Goal: Task Accomplishment & Management: Complete application form

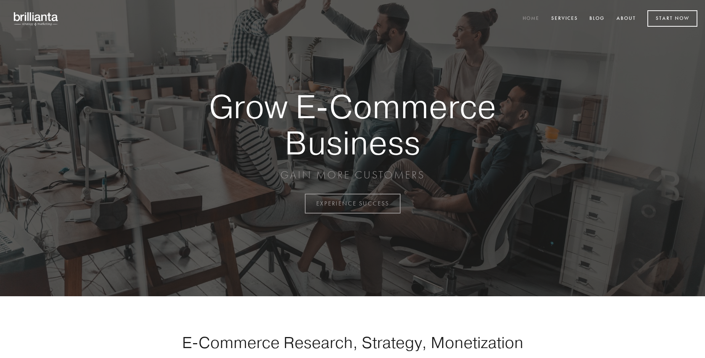
scroll to position [2000, 0]
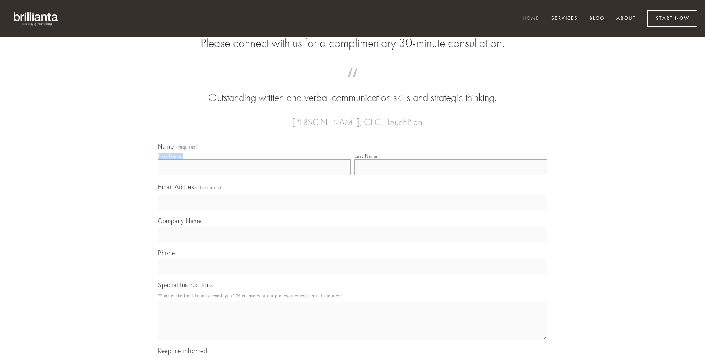
type input "[PERSON_NAME]"
click at [450, 175] on input "Last Name" at bounding box center [450, 167] width 193 height 16
type input "[PERSON_NAME]"
click at [352, 210] on input "Email Address (required)" at bounding box center [352, 202] width 389 height 16
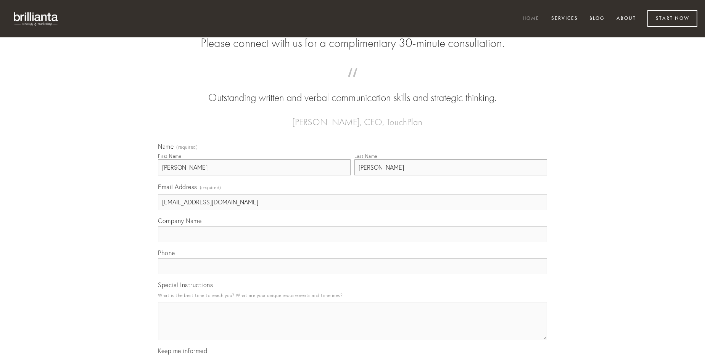
type input "[EMAIL_ADDRESS][DOMAIN_NAME]"
click at [352, 242] on input "Company Name" at bounding box center [352, 234] width 389 height 16
type input "talio"
click at [352, 274] on input "text" at bounding box center [352, 266] width 389 height 16
click at [352, 328] on textarea "Special Instructions" at bounding box center [352, 321] width 389 height 38
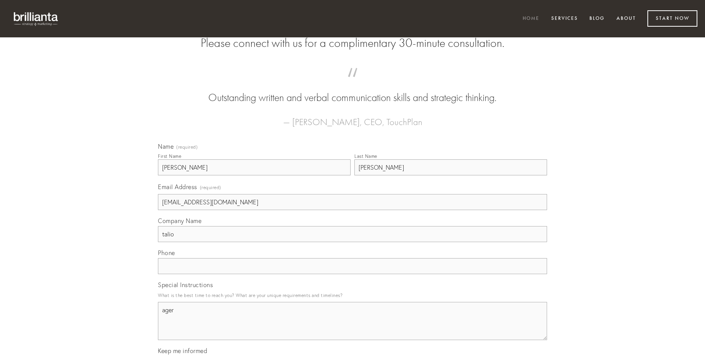
type textarea "ager"
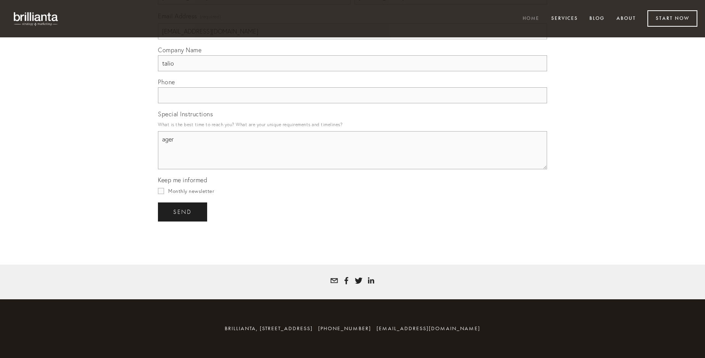
click at [183, 212] on span "send" at bounding box center [182, 212] width 19 height 7
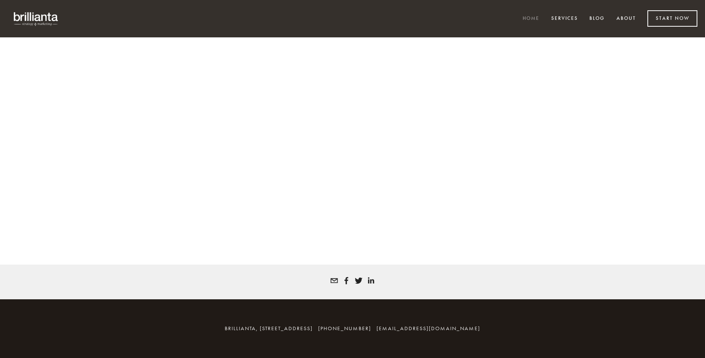
scroll to position [1989, 0]
